Goal: Find contact information: Obtain details needed to contact an individual or organization

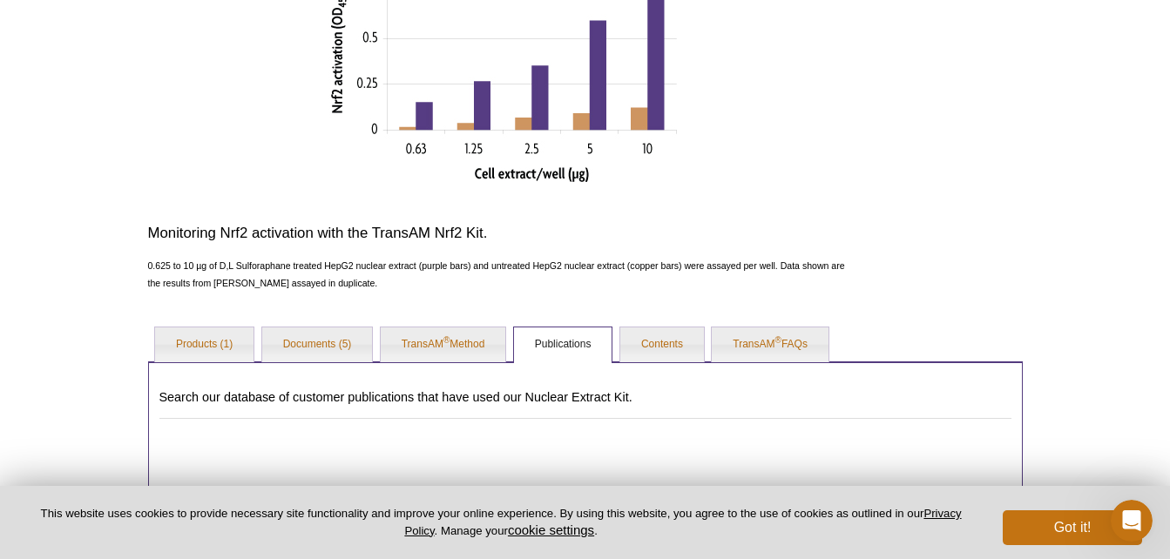
scroll to position [871, 0]
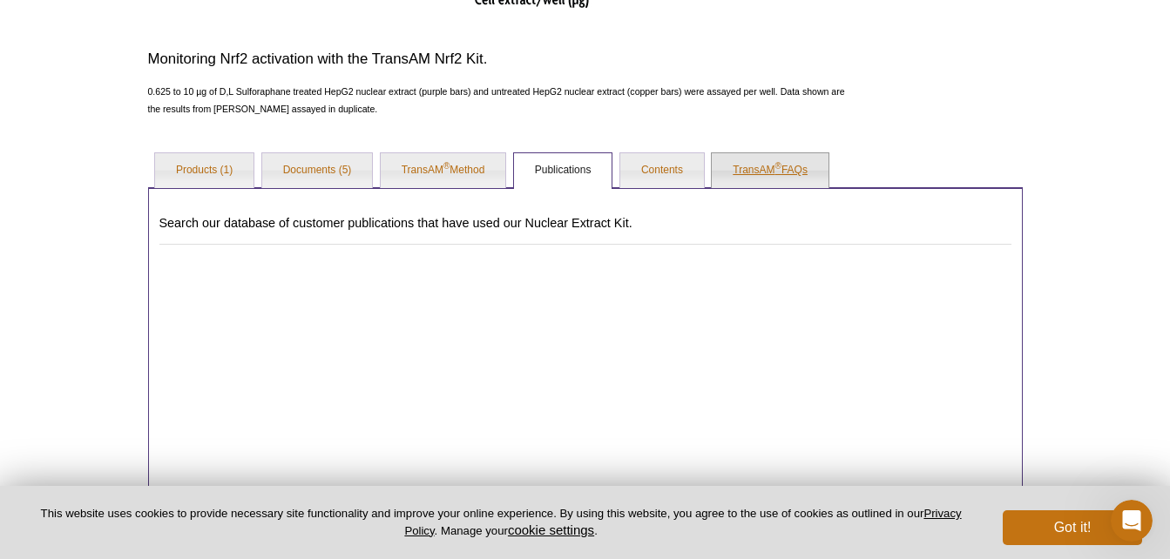
click at [778, 168] on sup "®" at bounding box center [778, 166] width 6 height 10
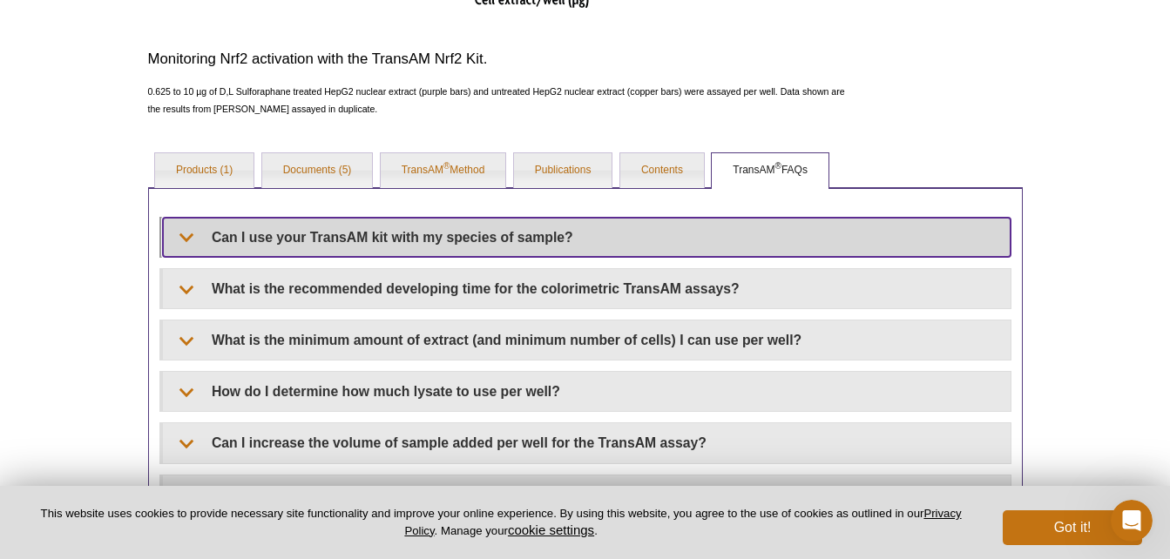
click at [189, 235] on summary "Can I use your TransAM kit with my species of sample?" at bounding box center [586, 237] width 847 height 39
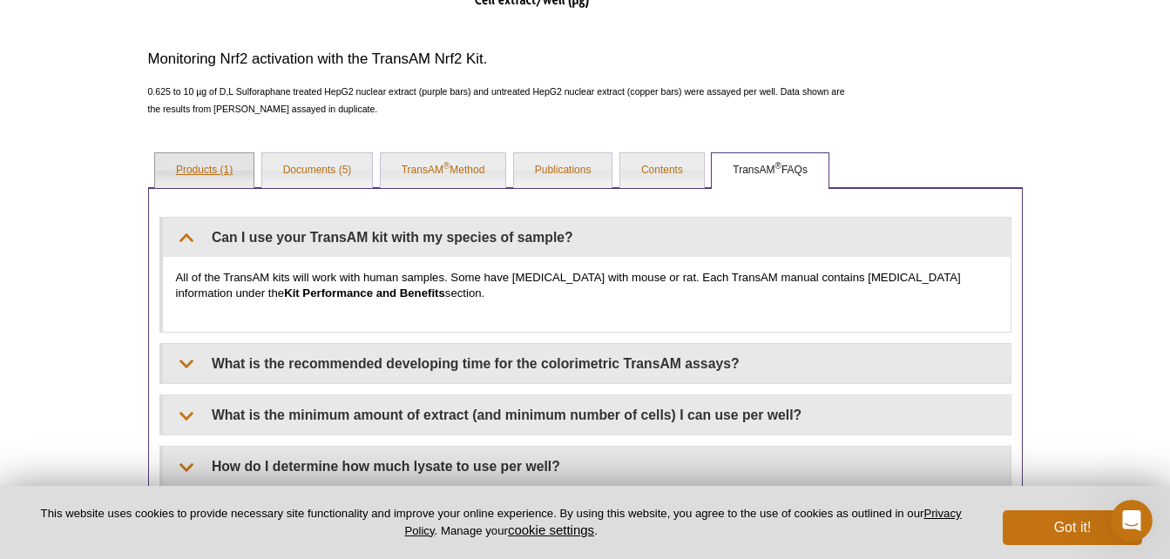
click at [215, 166] on link "Products (1)" at bounding box center [204, 170] width 98 height 35
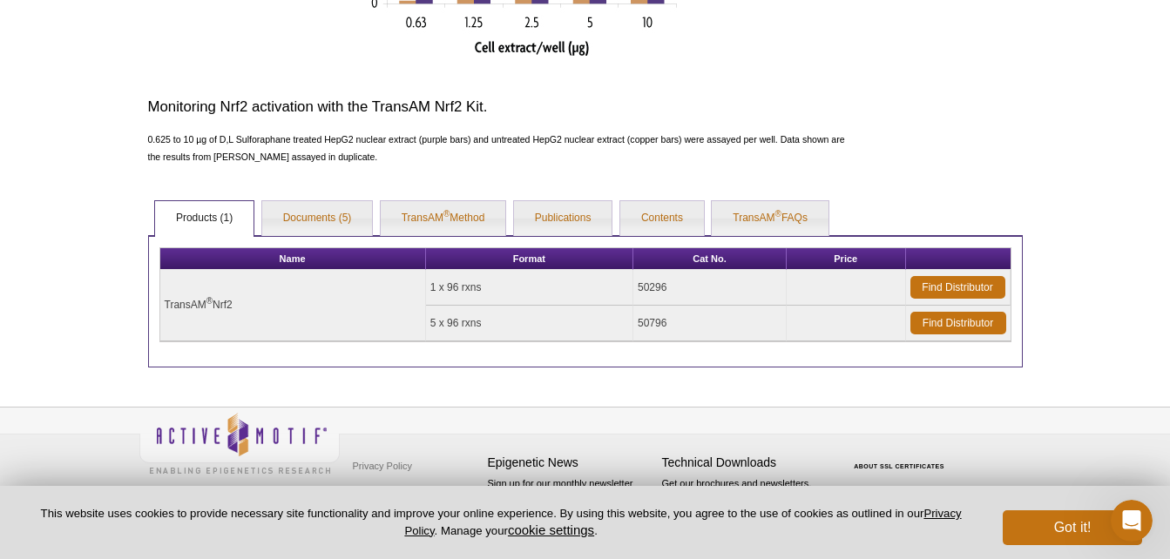
scroll to position [823, 0]
click at [326, 222] on link "Documents (5)" at bounding box center [317, 218] width 111 height 35
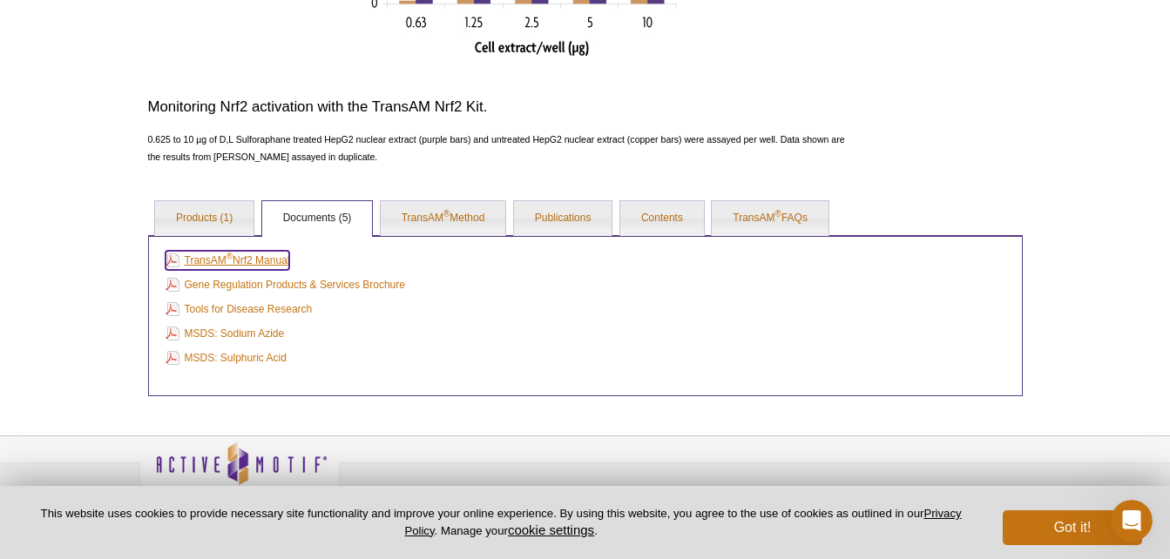
click at [273, 256] on link "TransAM ® Nrf2 Manual" at bounding box center [227, 260] width 125 height 19
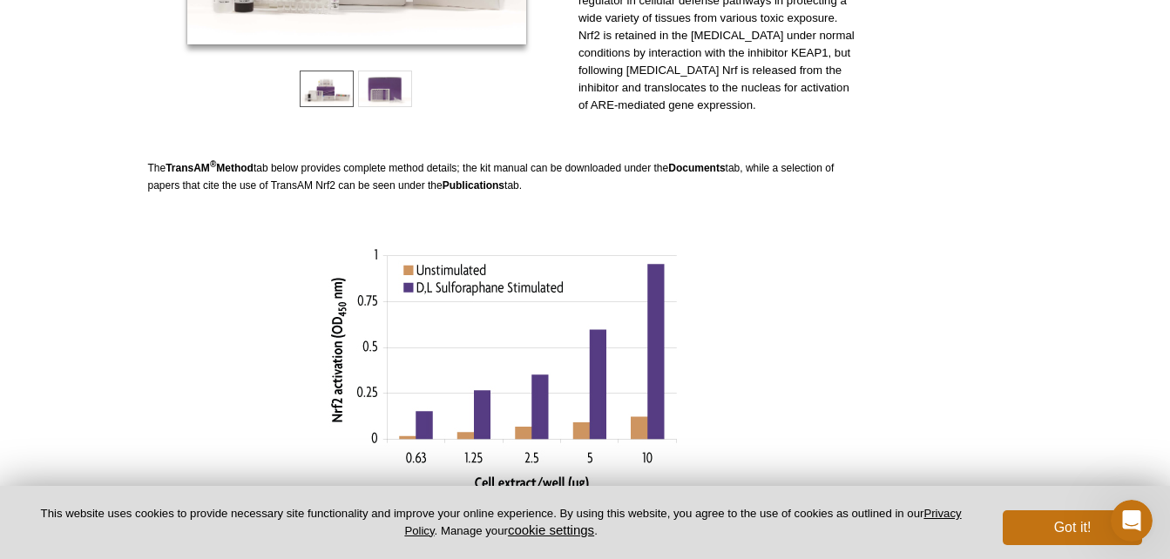
scroll to position [0, 0]
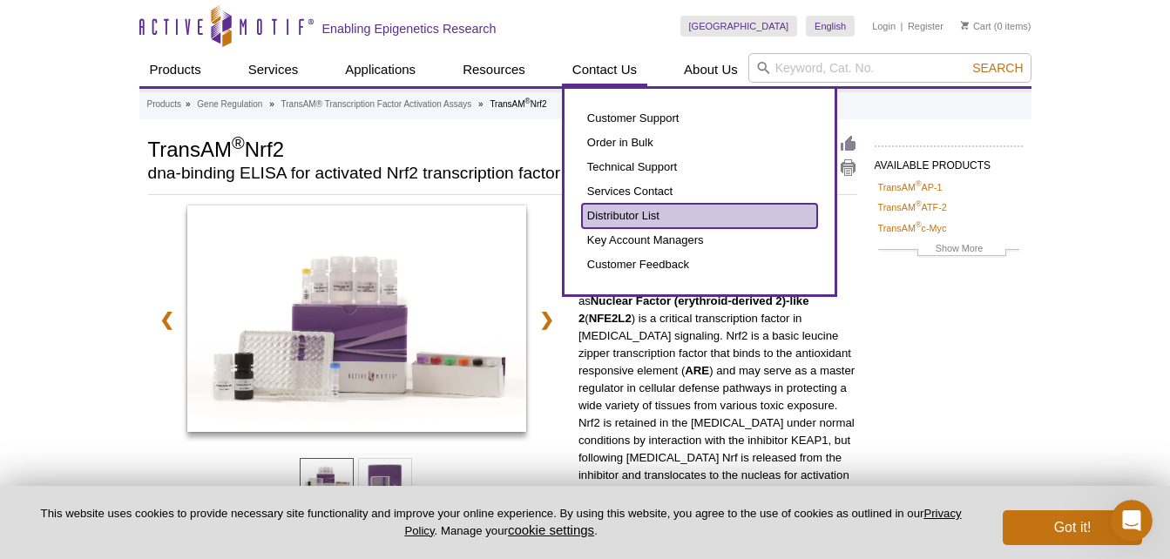
click at [624, 217] on link "Distributor List" at bounding box center [699, 216] width 235 height 24
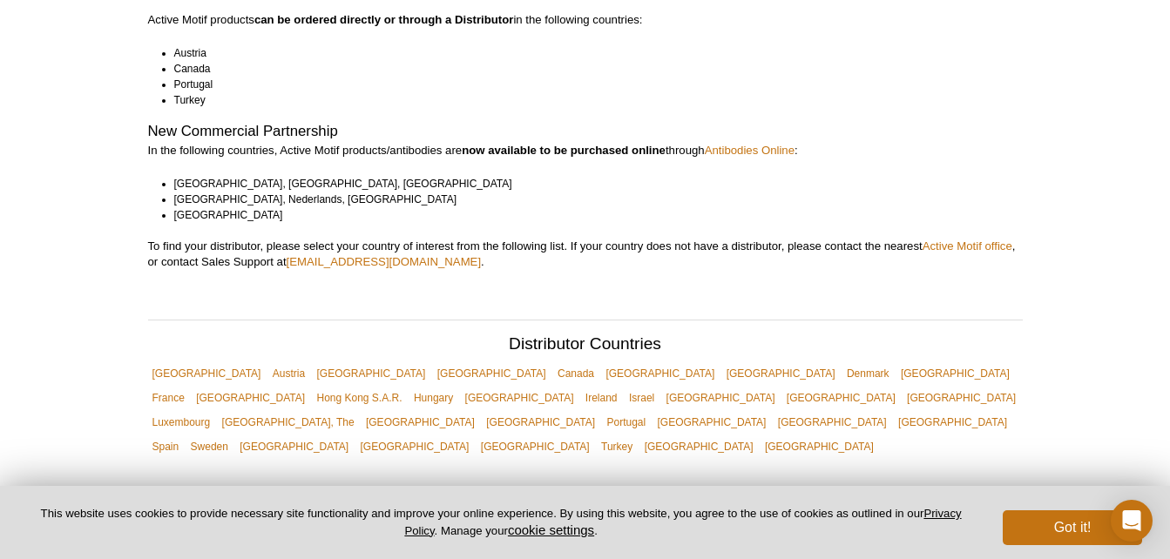
scroll to position [409, 0]
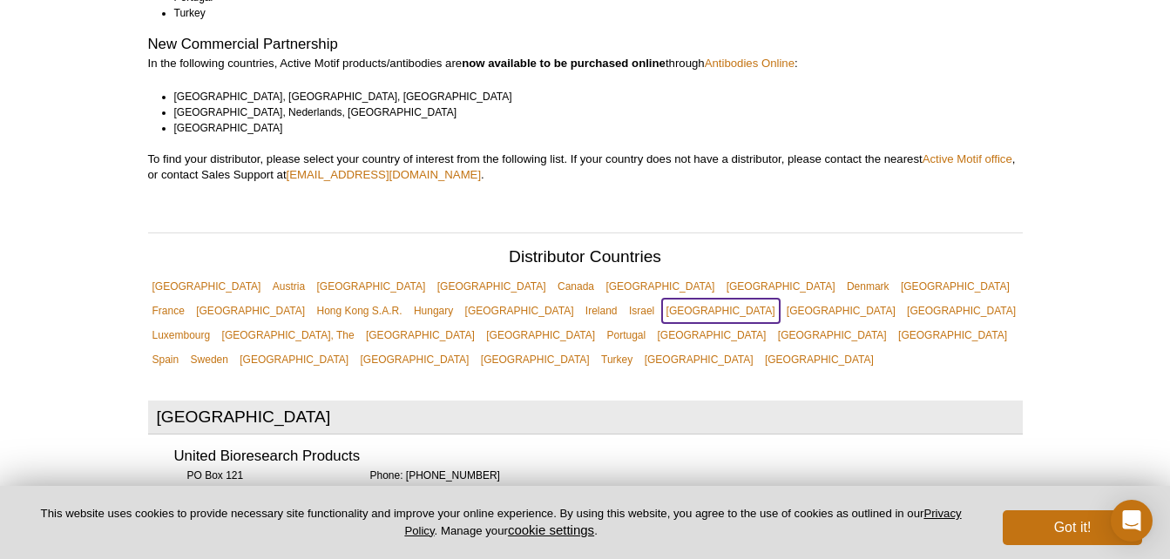
click at [779, 299] on link "[GEOGRAPHIC_DATA]" at bounding box center [721, 311] width 118 height 24
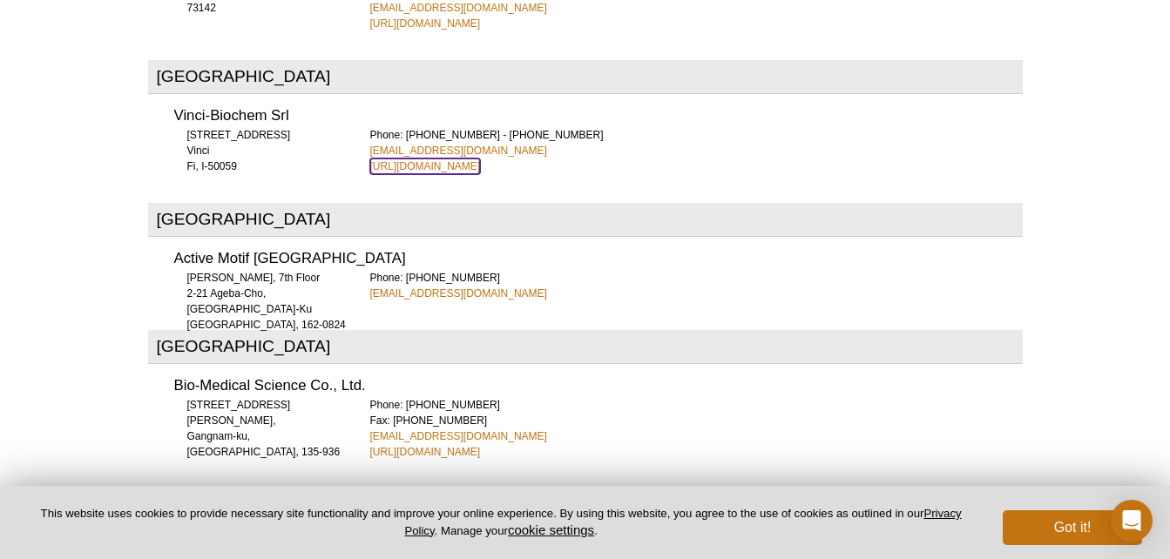
click at [404, 158] on link "https://www.vincibiochem.it" at bounding box center [425, 166] width 111 height 16
